Goal: Task Accomplishment & Management: Manage account settings

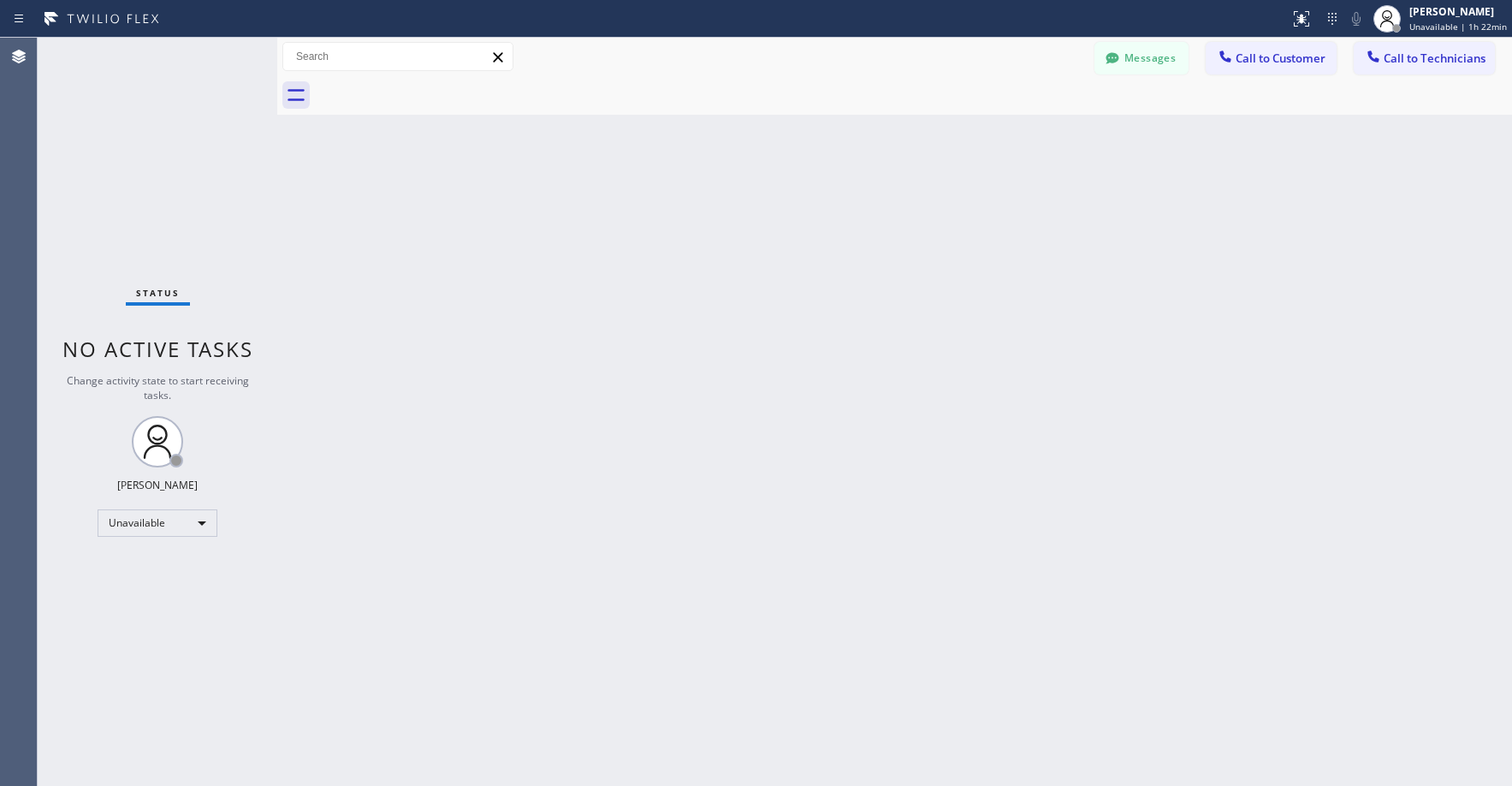
click at [111, 154] on div "Status No active tasks Change activity state to start receiving tasks. [PERSON_…" at bounding box center [156, 411] width 239 height 748
click at [135, 122] on div "Status No active tasks Change activity state to start receiving tasks. [PERSON_…" at bounding box center [156, 411] width 239 height 748
click at [1167, 41] on div "Messages Call to Customer Call to Technicians Outbound call Location Search loc…" at bounding box center [895, 56] width 1235 height 38
click at [1150, 59] on button "Messages" at bounding box center [1141, 58] width 94 height 33
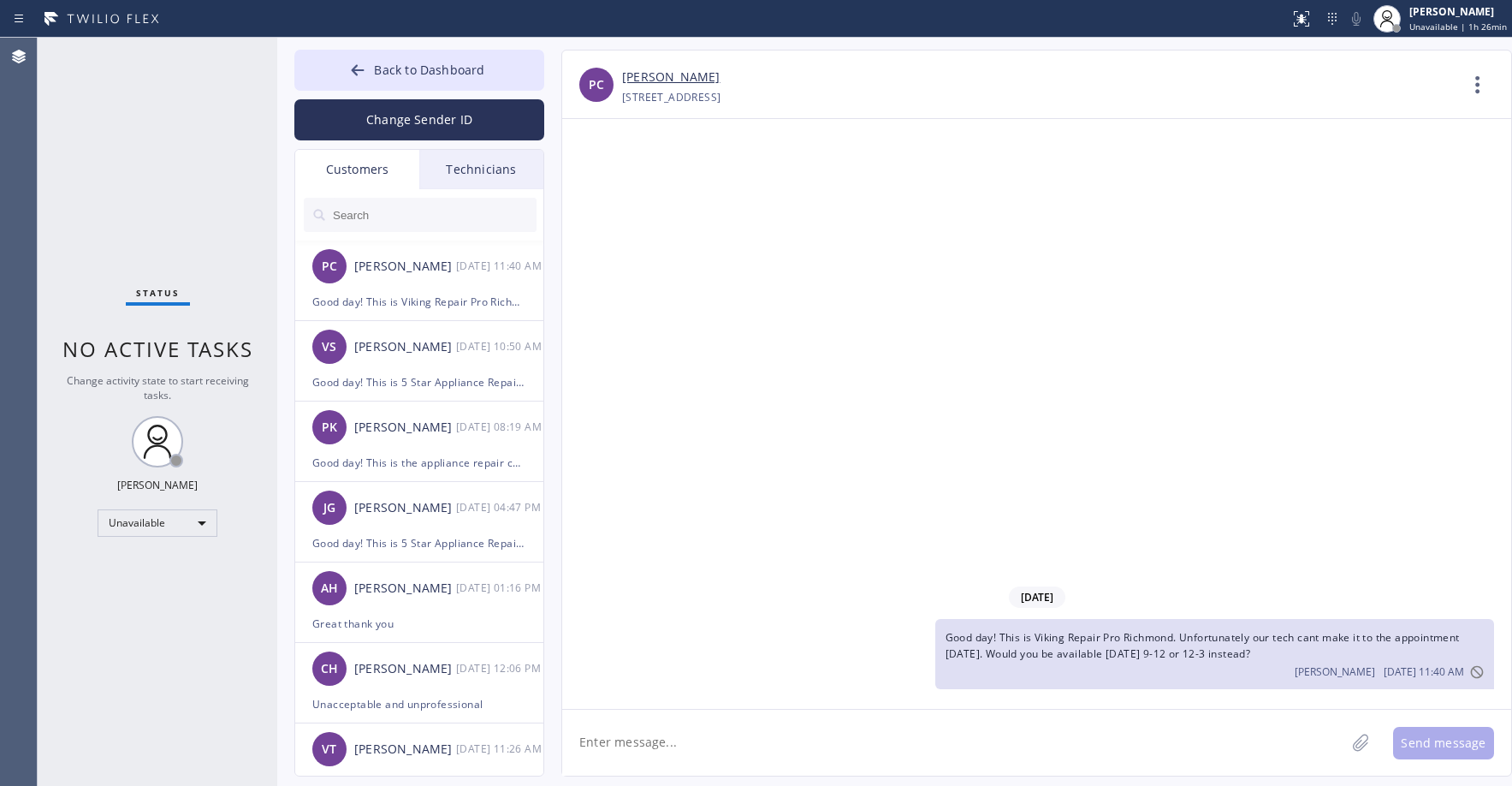
click at [363, 174] on div "Customers" at bounding box center [357, 169] width 124 height 39
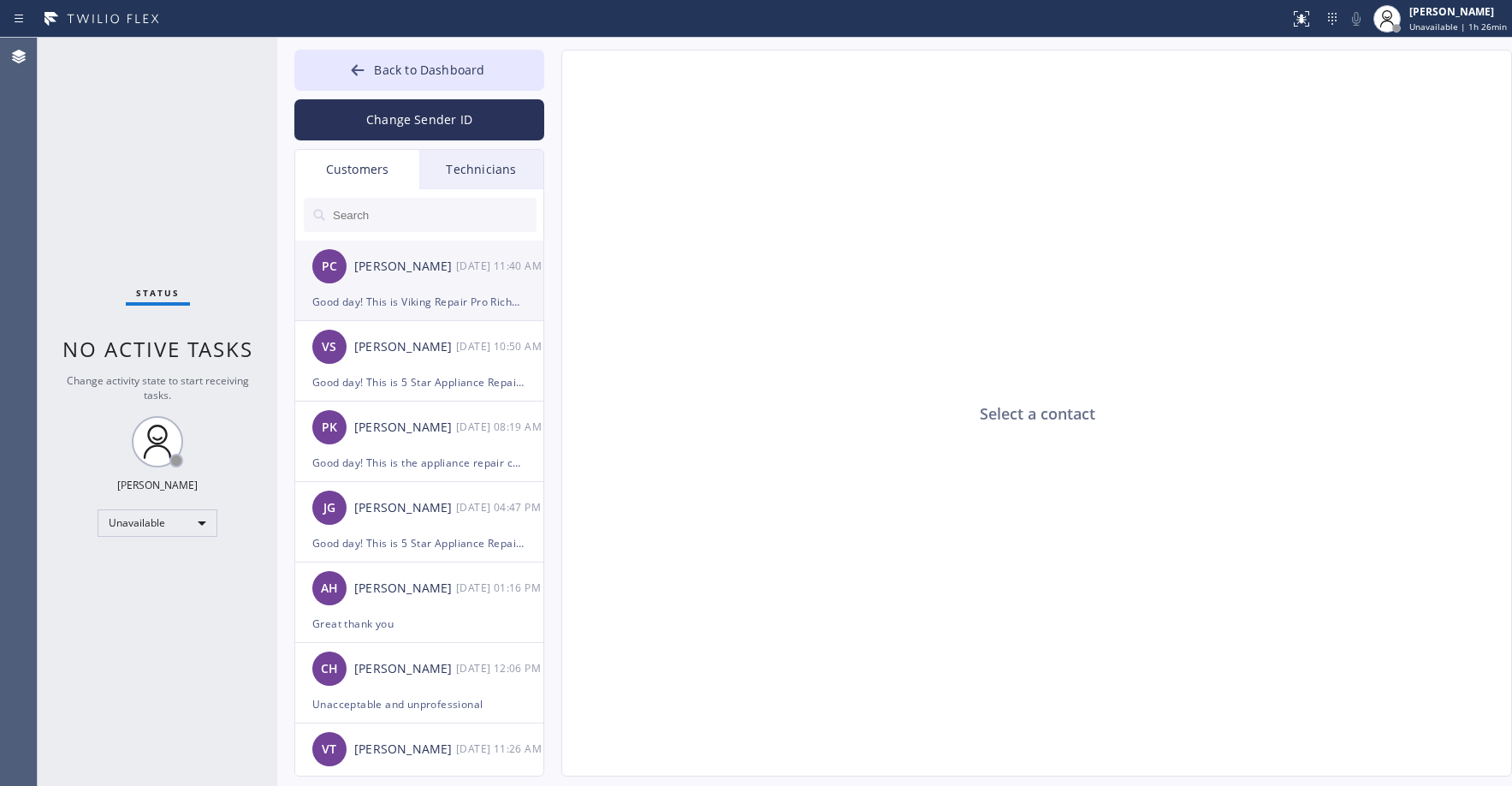
click at [426, 268] on div "[PERSON_NAME]" at bounding box center [404, 266] width 101 height 20
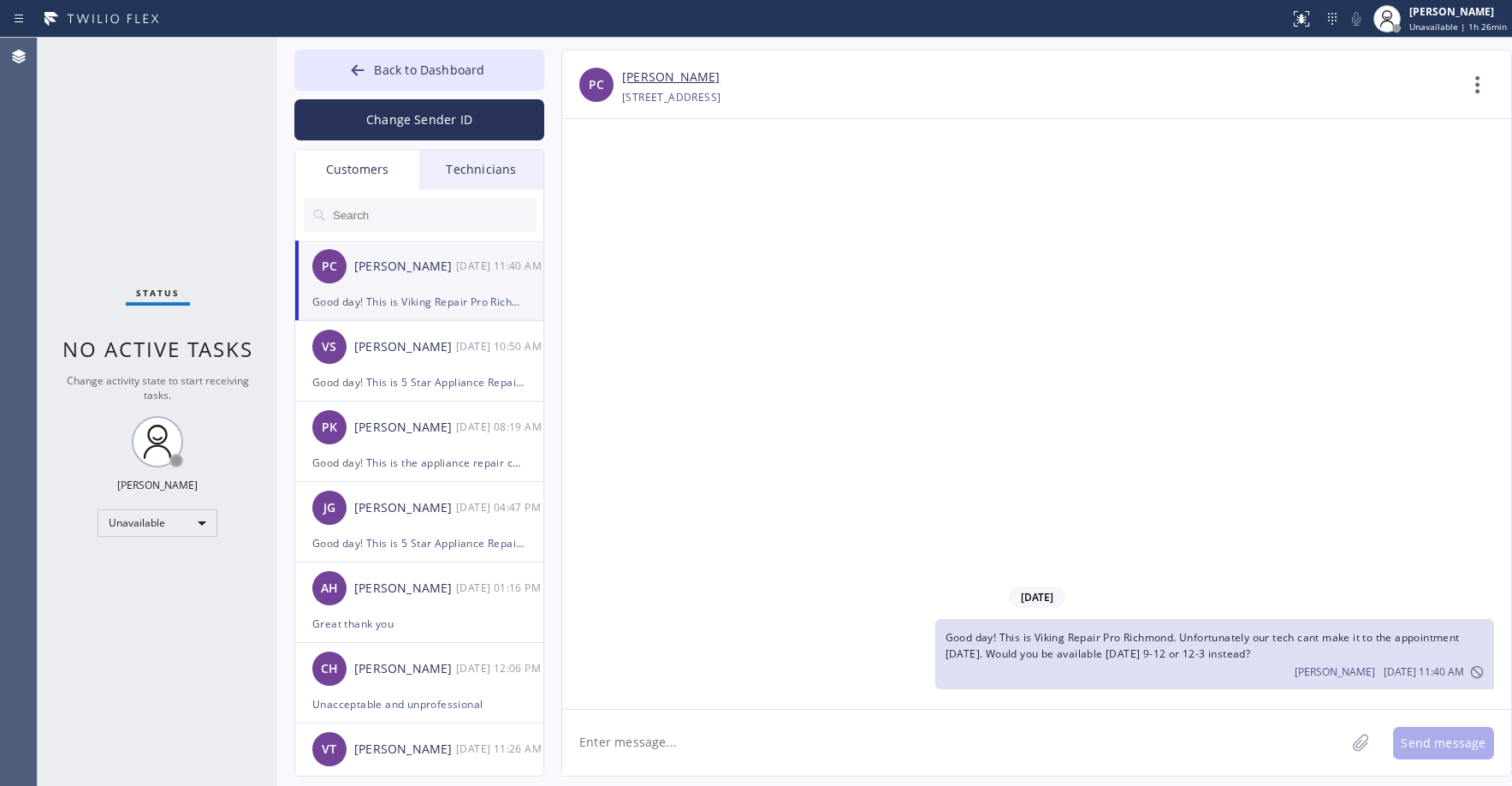
click at [655, 82] on link "[PERSON_NAME]" at bounding box center [670, 77] width 98 height 20
click at [88, 115] on div "Status No active tasks Change activity state to start receiving tasks. [PERSON_…" at bounding box center [156, 411] width 239 height 748
click at [472, 75] on span "Back to Dashboard" at bounding box center [429, 69] width 111 height 16
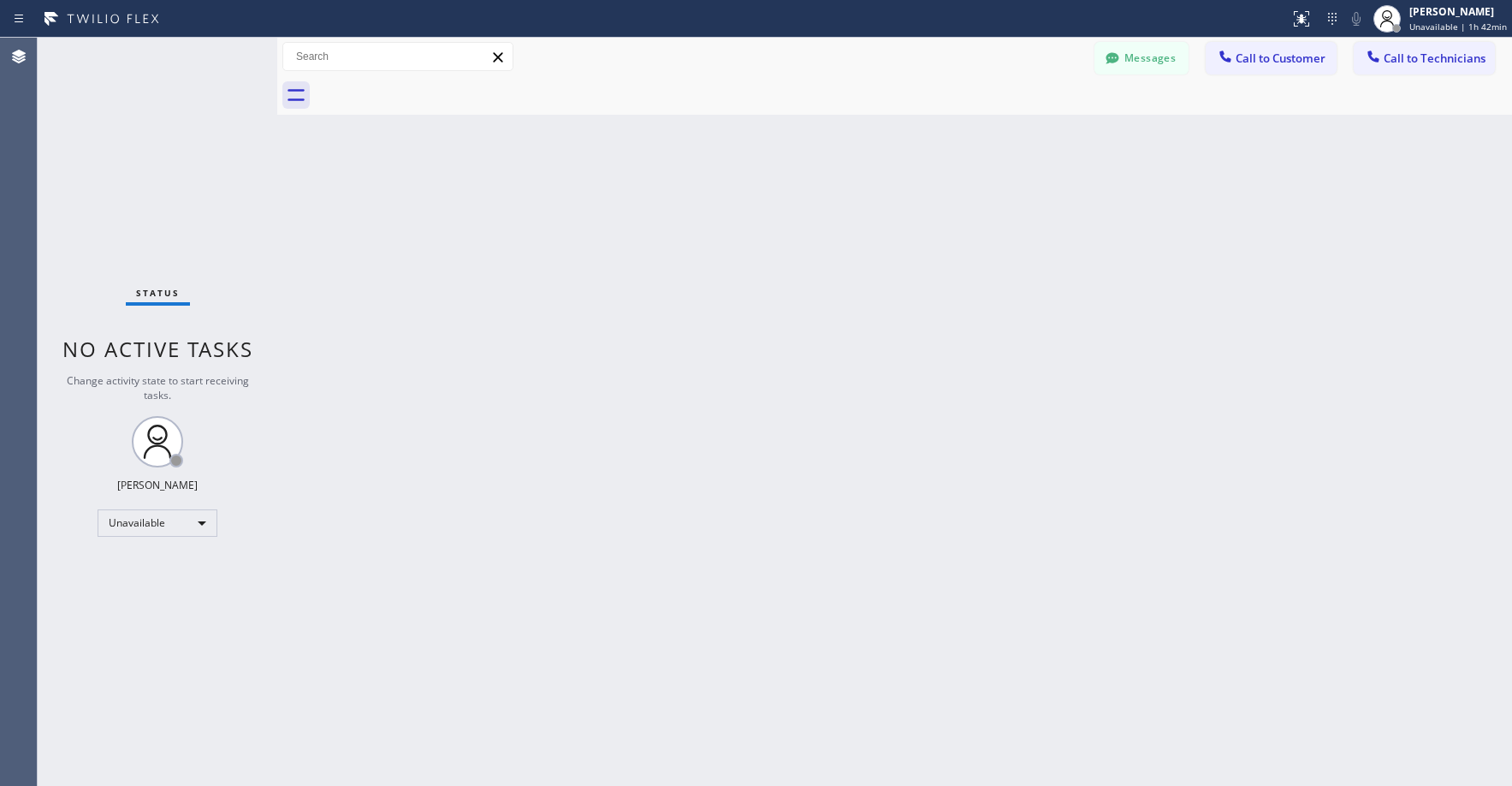
click at [144, 127] on div "Status No active tasks Change activity state to start receiving tasks. [PERSON_…" at bounding box center [156, 411] width 239 height 748
click at [132, 162] on div "Status No active tasks Change activity state to start receiving tasks. [PERSON_…" at bounding box center [156, 411] width 239 height 748
click at [171, 512] on div "Unavailable" at bounding box center [157, 522] width 120 height 27
click at [142, 551] on li "Offline" at bounding box center [156, 547] width 116 height 20
click at [147, 95] on div "Status No active tasks Change activity state to start receiving tasks. [PERSON_…" at bounding box center [156, 411] width 239 height 748
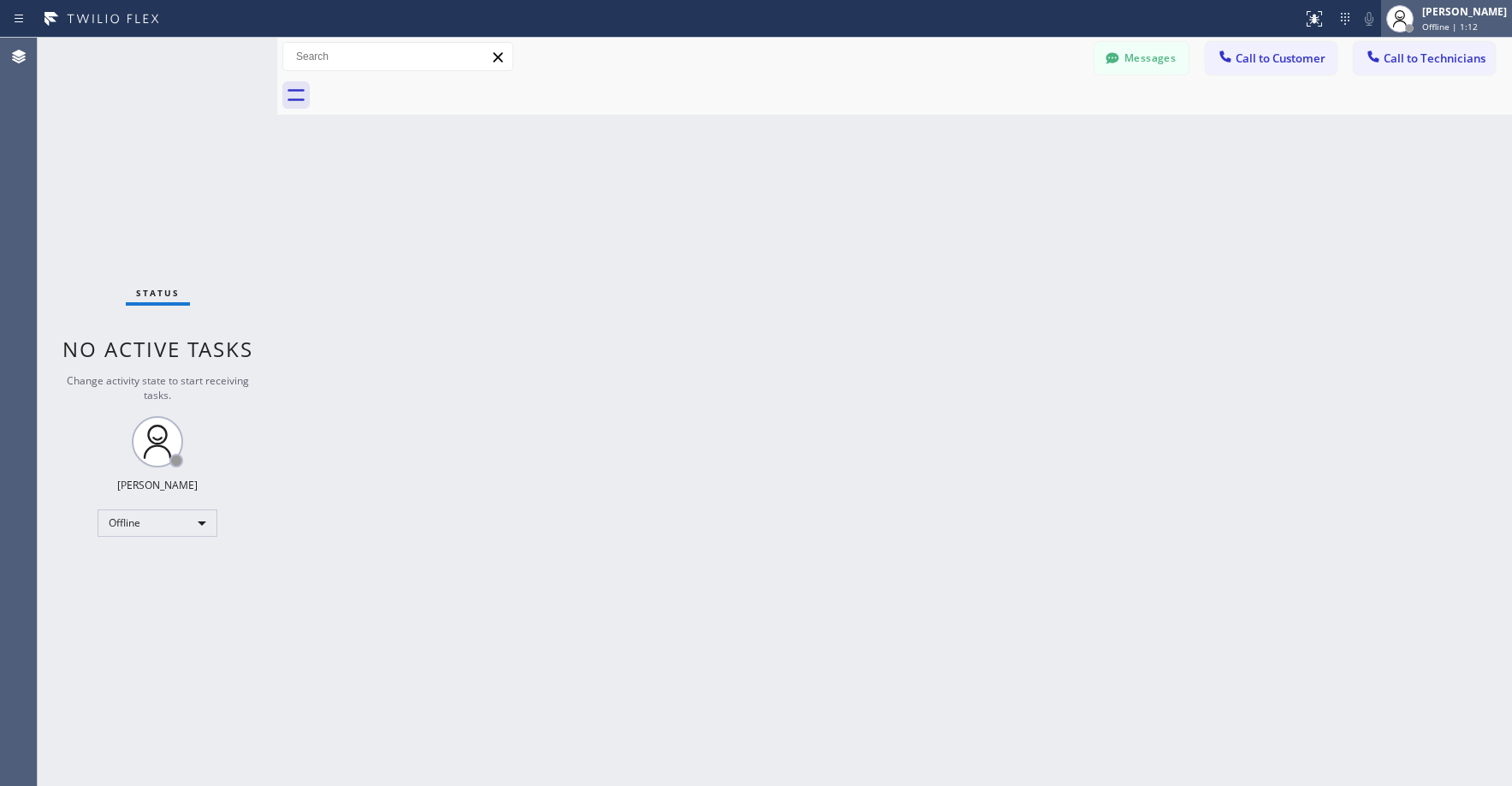
click at [1451, 14] on div "[PERSON_NAME]" at bounding box center [1464, 12] width 85 height 15
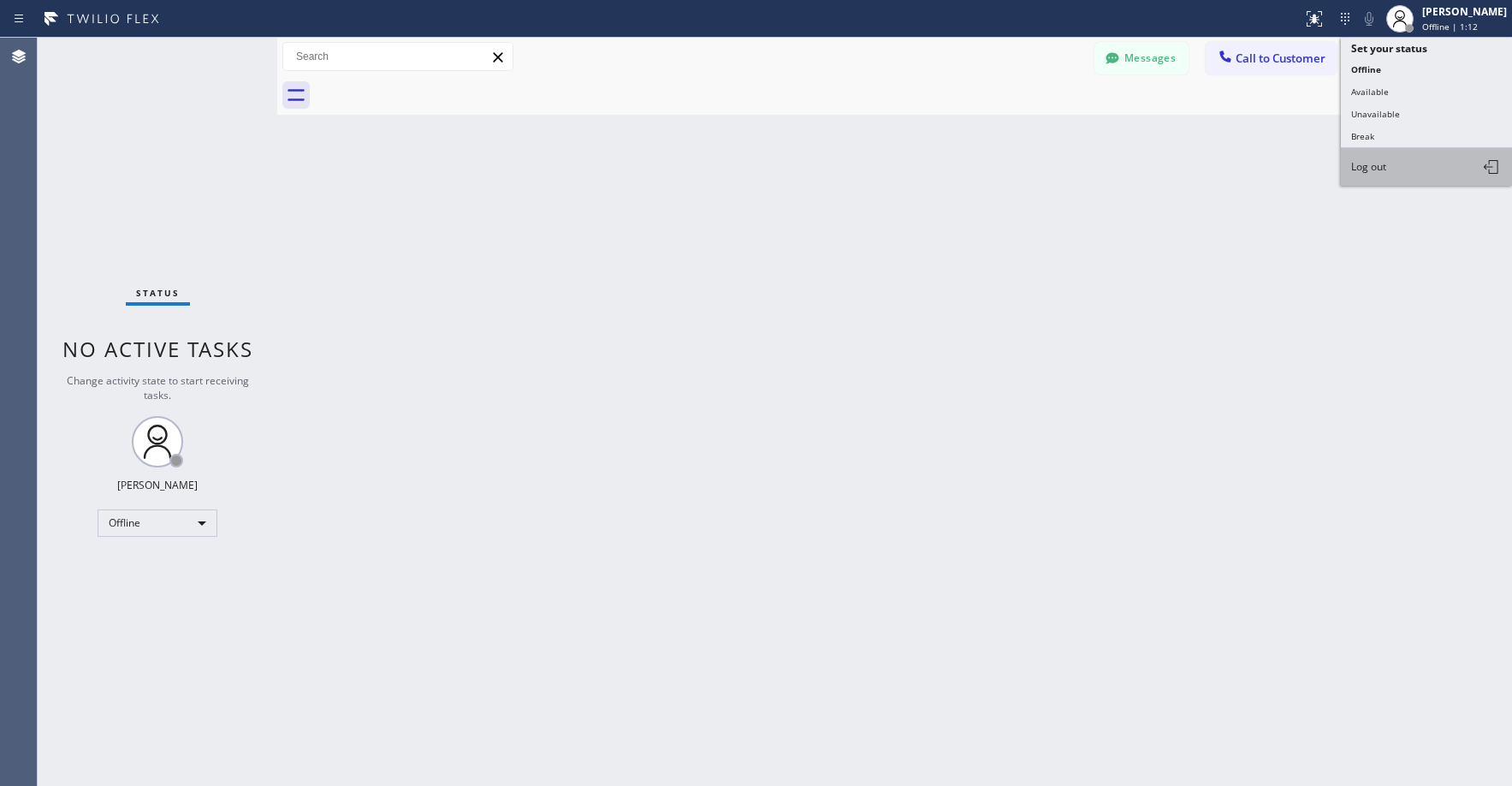
click at [1376, 161] on span "Log out" at bounding box center [1369, 167] width 35 height 15
